Goal: Information Seeking & Learning: Learn about a topic

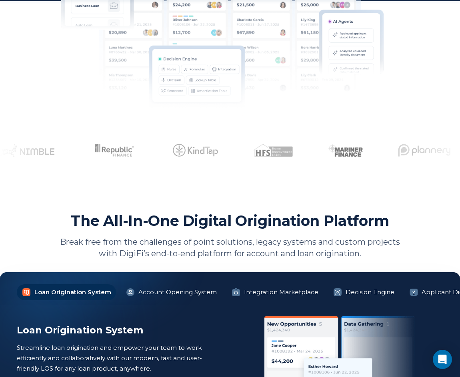
scroll to position [297, 0]
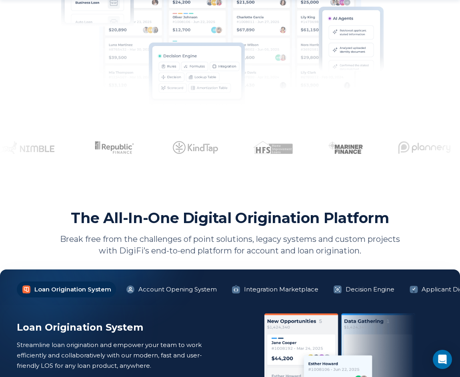
click at [62, 288] on li "Loan Origination System" at bounding box center [66, 290] width 99 height 16
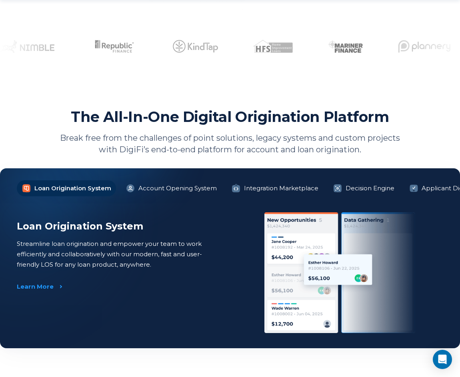
scroll to position [466, 0]
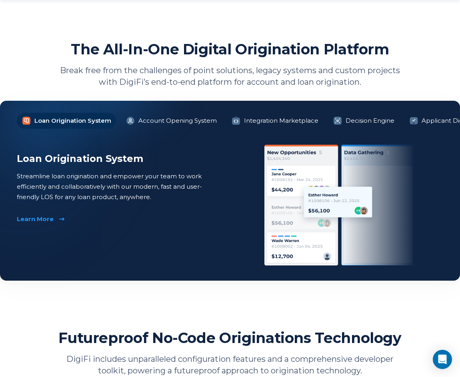
click at [45, 218] on div "Learn More" at bounding box center [35, 219] width 37 height 8
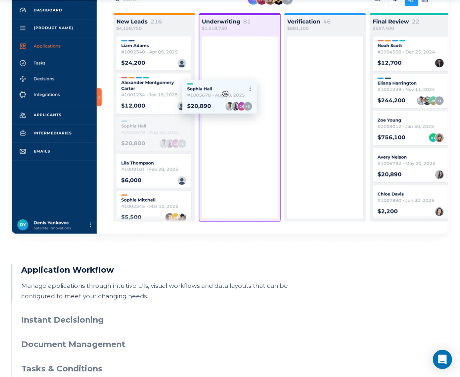
scroll to position [530, 0]
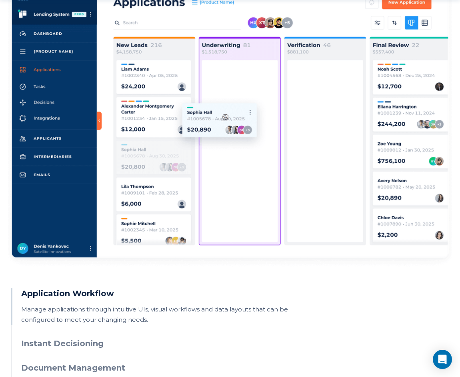
scroll to position [497, 0]
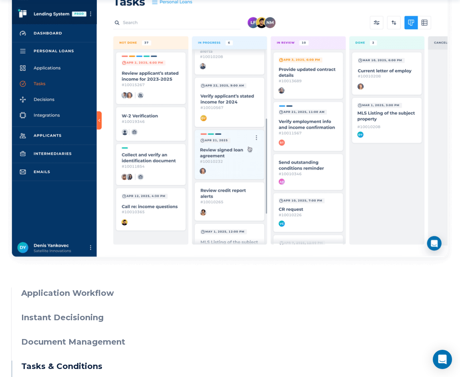
click at [80, 312] on h3 "Instant Decisioning" at bounding box center [235, 318] width 428 height 12
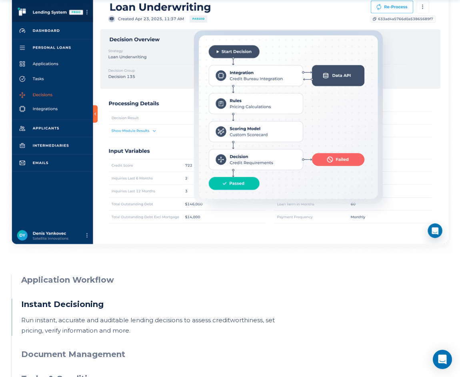
click at [89, 275] on h3 "Application Workflow" at bounding box center [235, 281] width 428 height 12
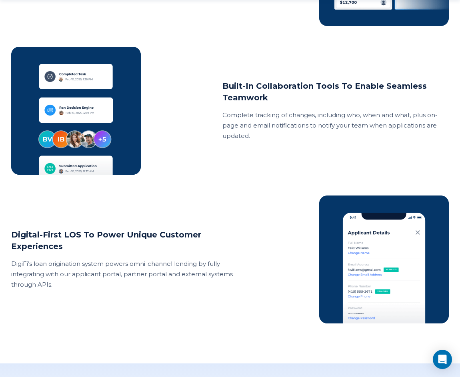
scroll to position [1586, 0]
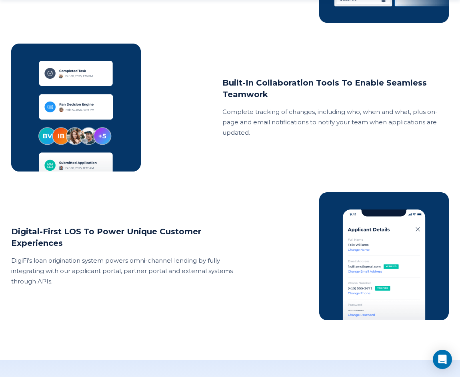
click at [189, 192] on div "Digital-first LOS to power unique customer experiences DigiFi’s loan originatio…" at bounding box center [230, 256] width 438 height 128
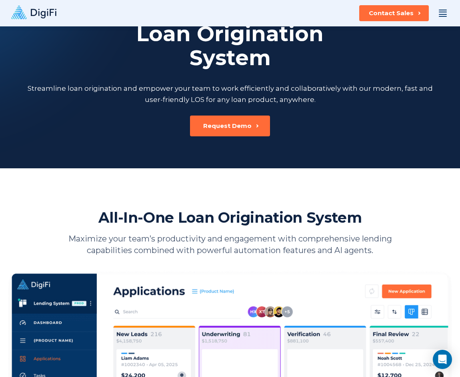
scroll to position [0, 0]
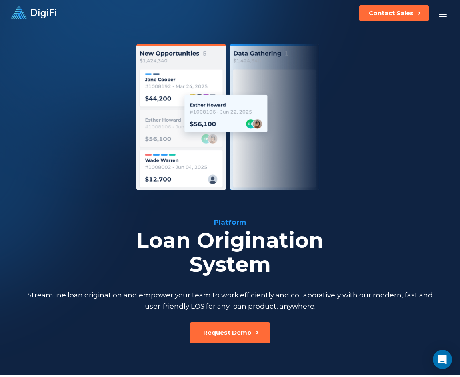
click at [444, 16] on div at bounding box center [443, 16] width 8 height 1
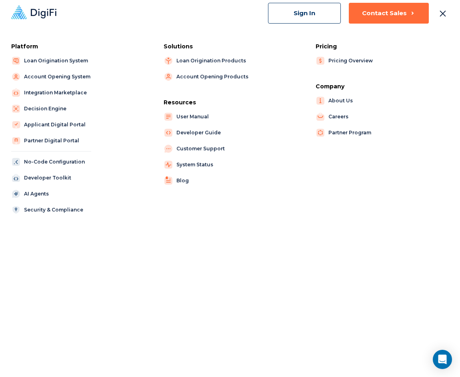
click at [106, 297] on div "Platform Loan Origination System Account Opening System Integration Marketplace…" at bounding box center [230, 201] width 460 height 351
click at [71, 74] on link "Account Opening System" at bounding box center [50, 76] width 79 height 11
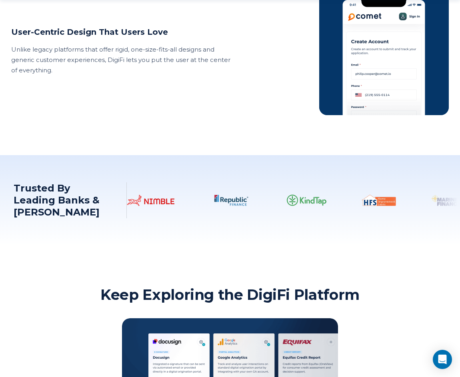
scroll to position [1355, 0]
